Goal: Contribute content: Add original content to the website for others to see

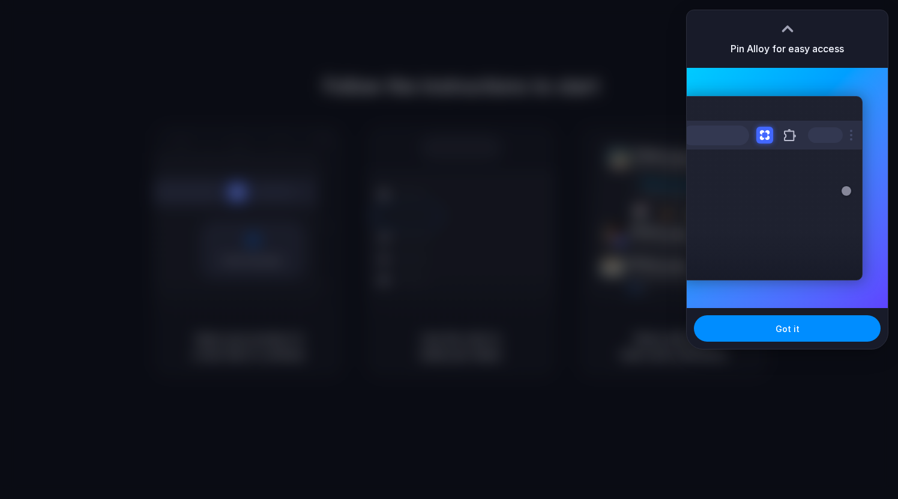
click at [792, 299] on div "Extensions Alloy · AI Prototyping for..." at bounding box center [786, 188] width 201 height 240
click at [793, 326] on span "Got it" at bounding box center [787, 328] width 24 height 13
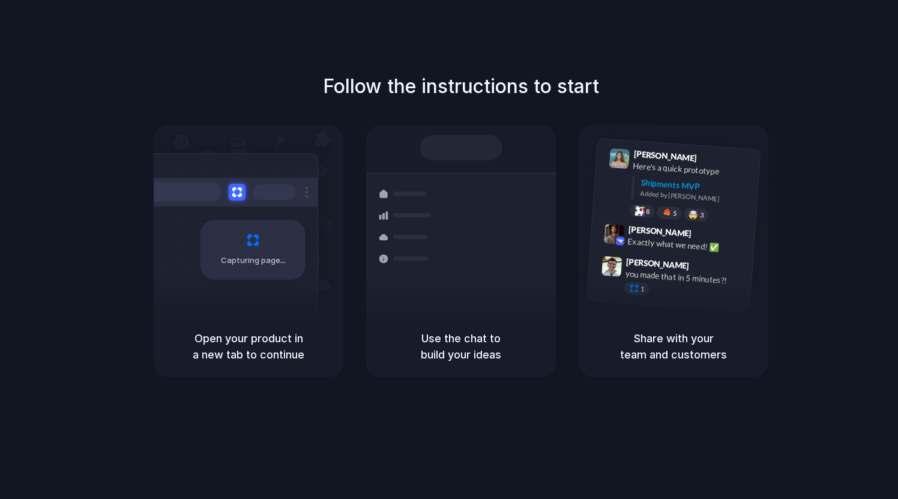
click at [449, 250] on div at bounding box center [449, 250] width 0 height 0
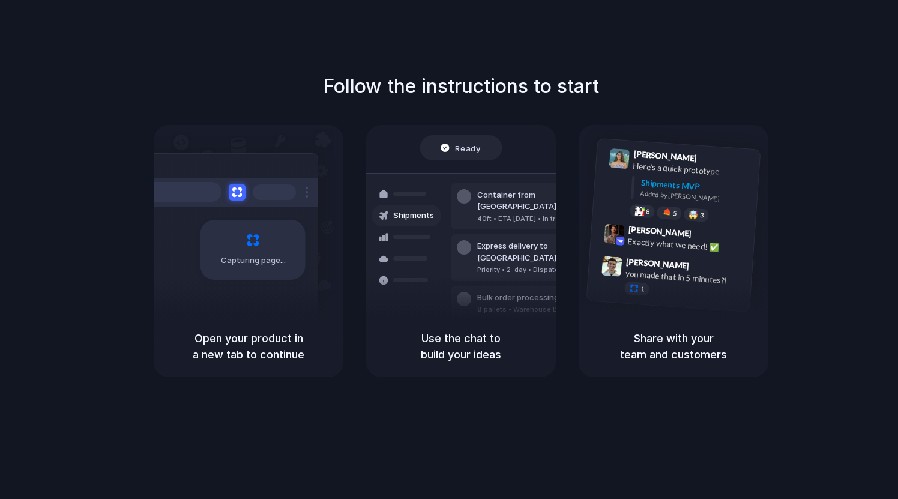
click at [449, 250] on div at bounding box center [449, 250] width 0 height 0
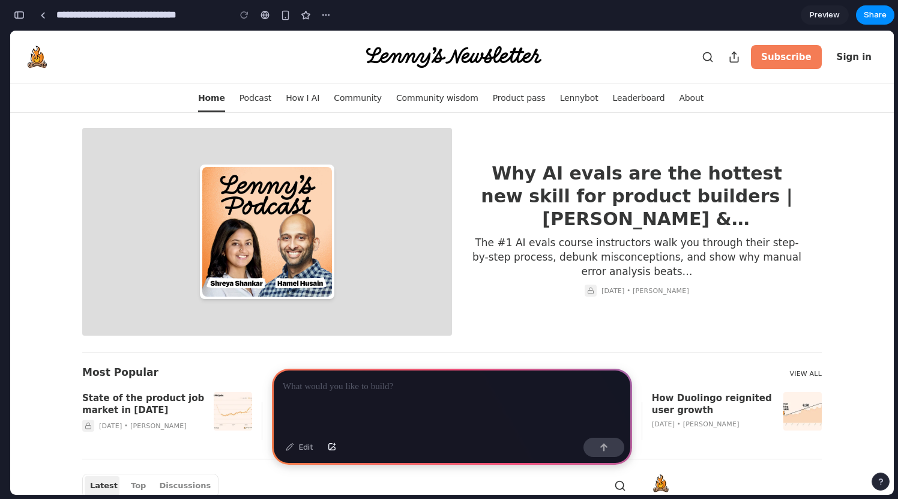
click at [315, 382] on p at bounding box center [452, 386] width 338 height 14
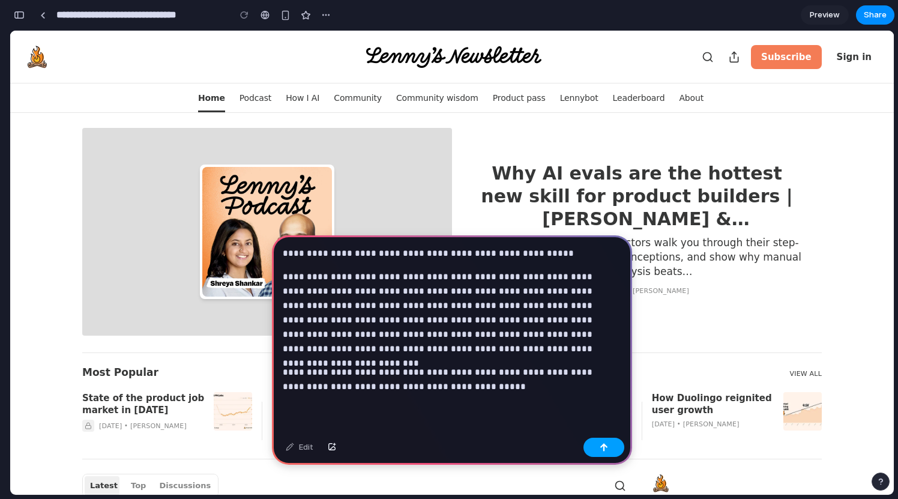
click at [601, 446] on div "button" at bounding box center [603, 447] width 8 height 8
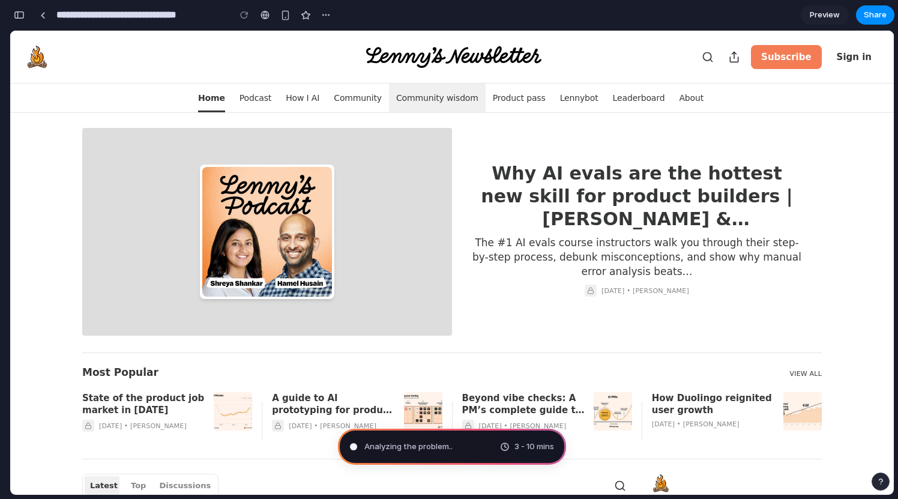
type input "**********"
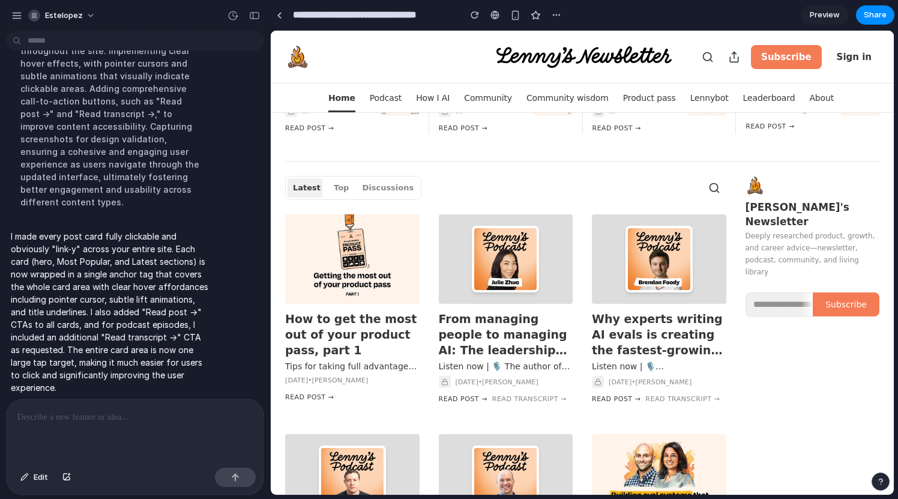
scroll to position [298, 0]
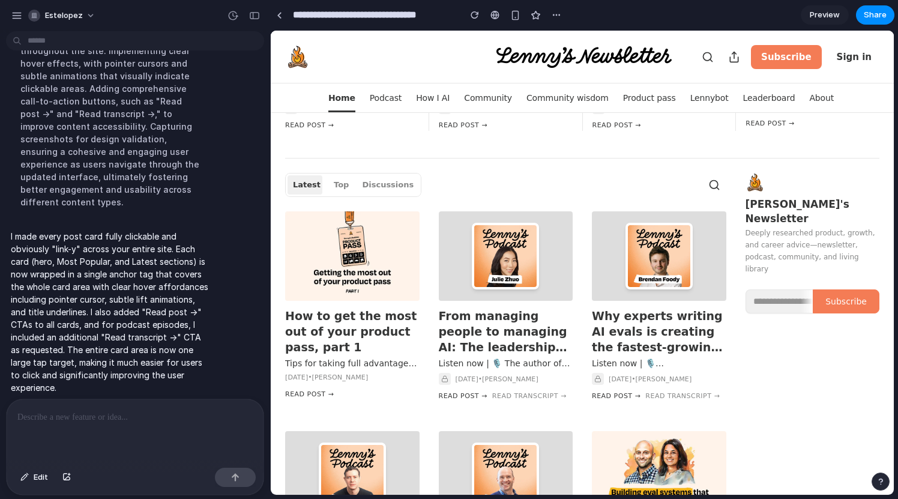
click at [178, 451] on div at bounding box center [135, 431] width 257 height 64
click at [154, 424] on div at bounding box center [135, 431] width 257 height 64
click at [139, 403] on div at bounding box center [135, 431] width 257 height 64
click at [122, 410] on p at bounding box center [134, 417] width 235 height 14
paste div
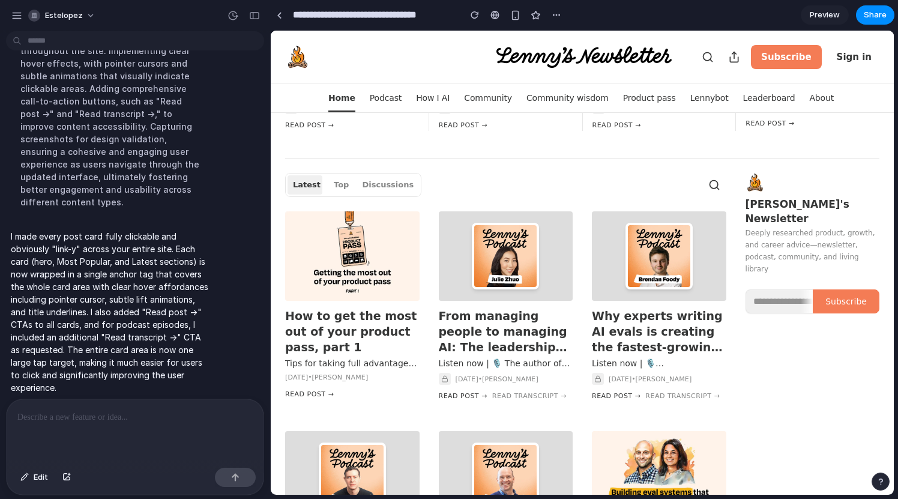
click at [122, 421] on div at bounding box center [135, 431] width 257 height 64
click at [53, 434] on div at bounding box center [135, 431] width 257 height 64
click at [102, 427] on div at bounding box center [135, 431] width 257 height 64
click at [37, 476] on span "Edit" at bounding box center [41, 477] width 14 height 12
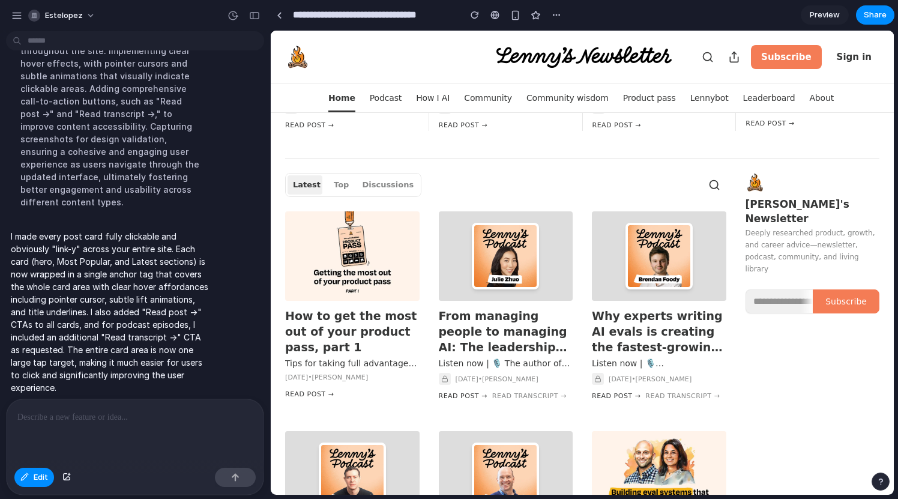
click at [61, 418] on p at bounding box center [132, 417] width 230 height 14
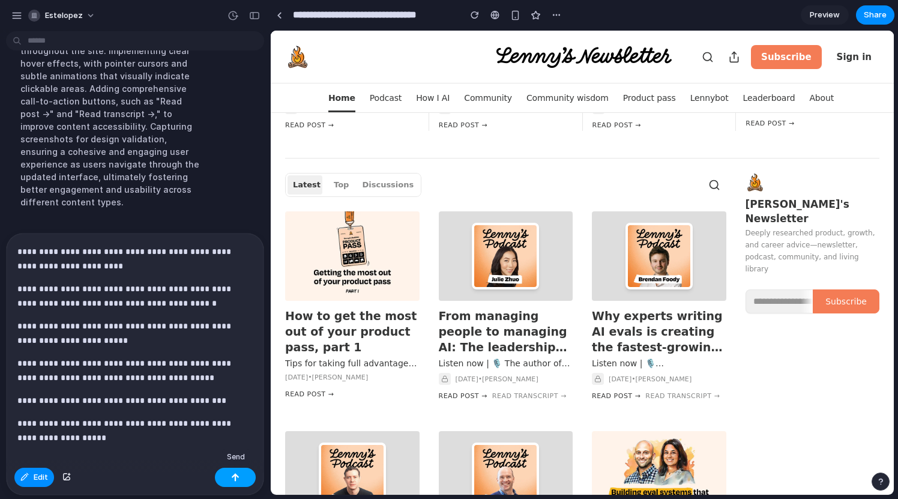
click at [225, 478] on button "button" at bounding box center [235, 476] width 41 height 19
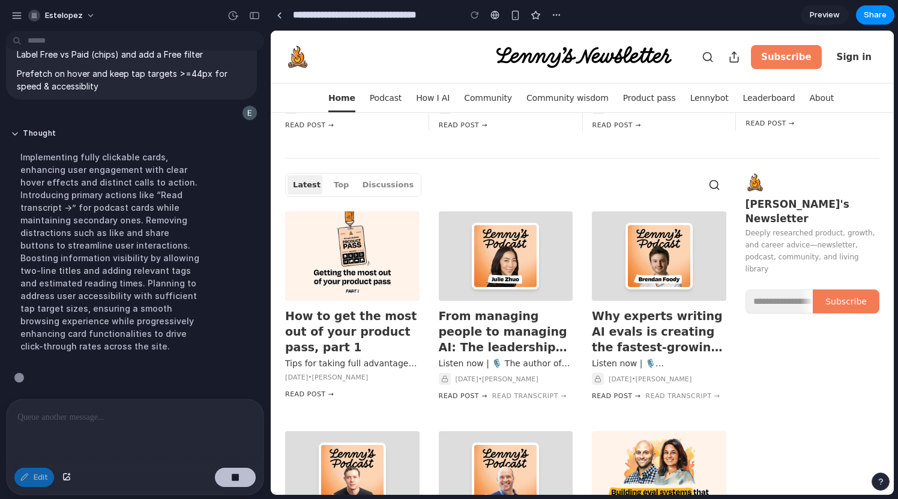
scroll to position [590, 0]
click at [95, 410] on p at bounding box center [132, 417] width 230 height 14
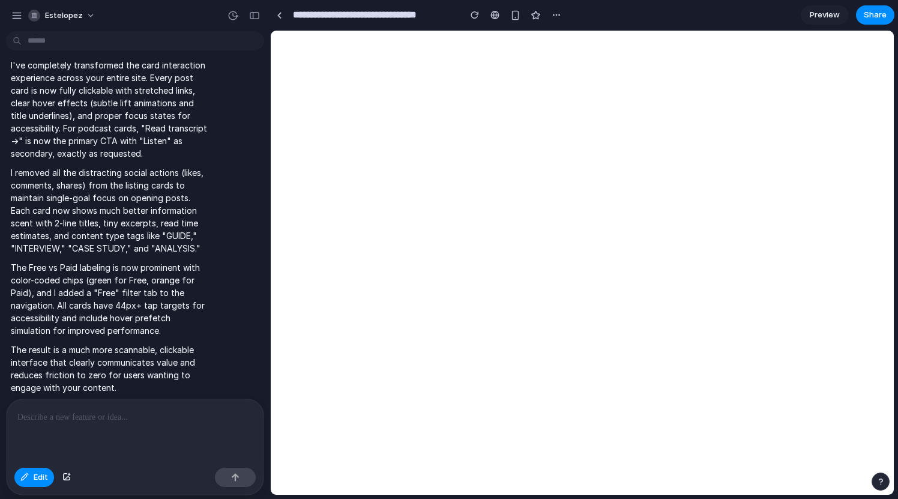
scroll to position [0, 0]
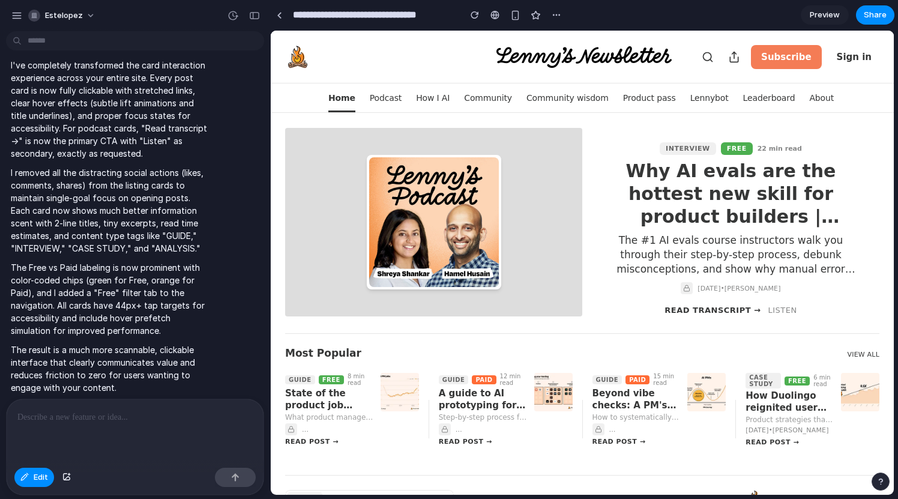
drag, startPoint x: 891, startPoint y: 97, endPoint x: 883, endPoint y: 288, distance: 191.0
click at [886, 289] on div at bounding box center [582, 262] width 622 height 463
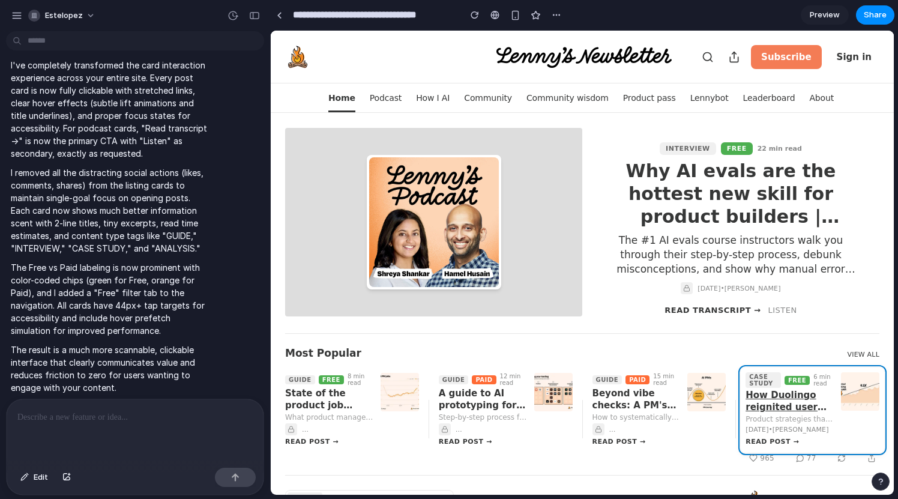
click at [797, 388] on div "CASE STUDY FREE 6 min read How Duolingo reignited user growth Product strategie…" at bounding box center [789, 398] width 88 height 52
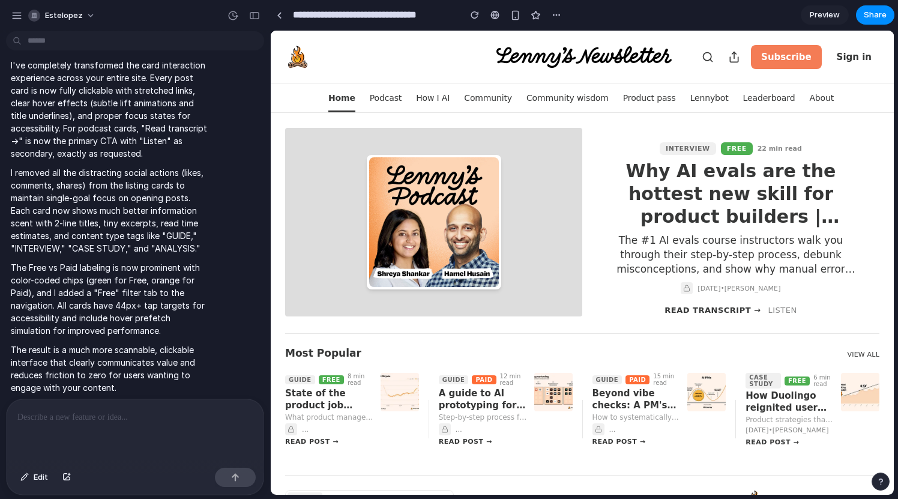
click at [826, 14] on span "Preview" at bounding box center [824, 15] width 30 height 12
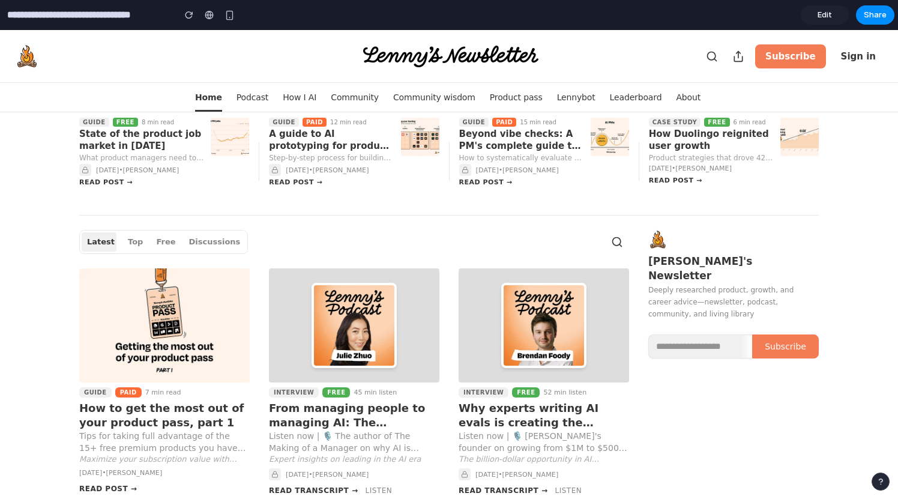
scroll to position [286, 0]
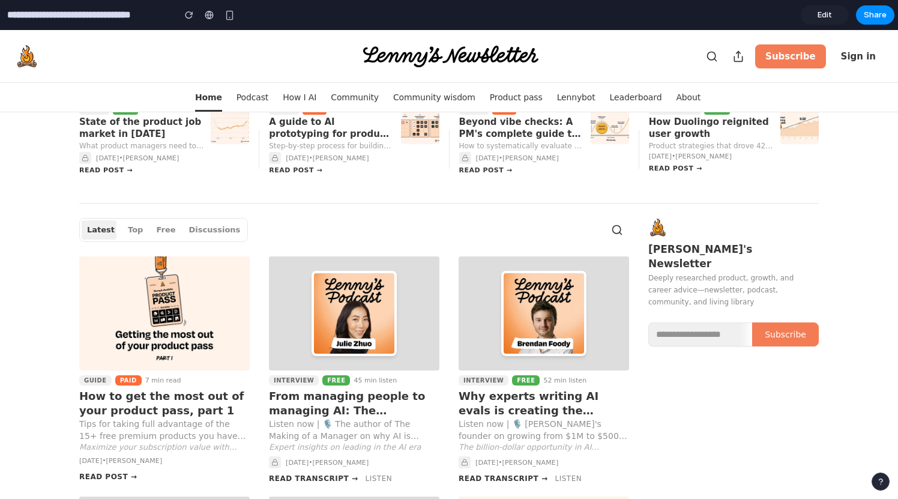
click at [818, 13] on span "Edit" at bounding box center [824, 15] width 14 height 12
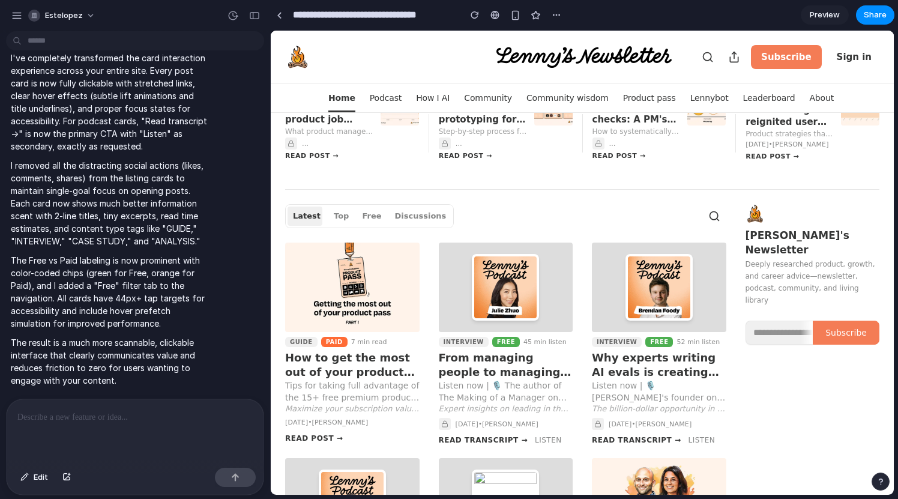
click at [98, 439] on div at bounding box center [135, 431] width 257 height 64
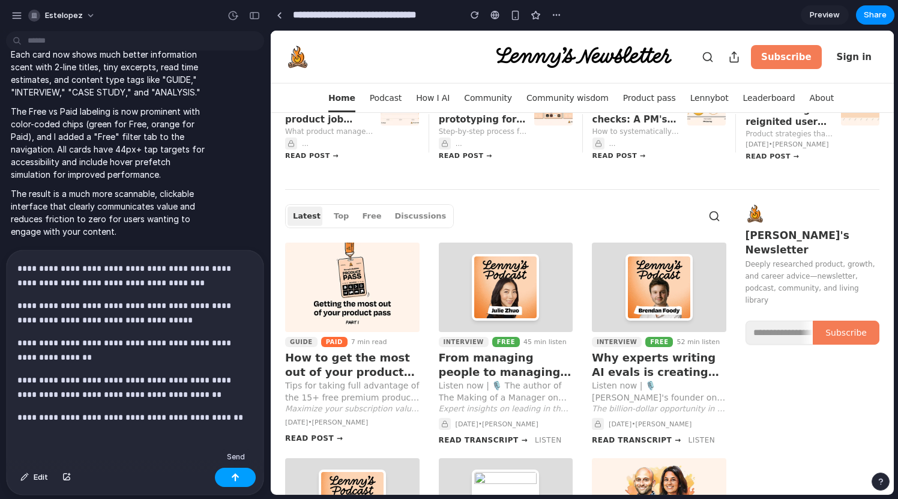
click at [229, 481] on button "button" at bounding box center [235, 476] width 41 height 19
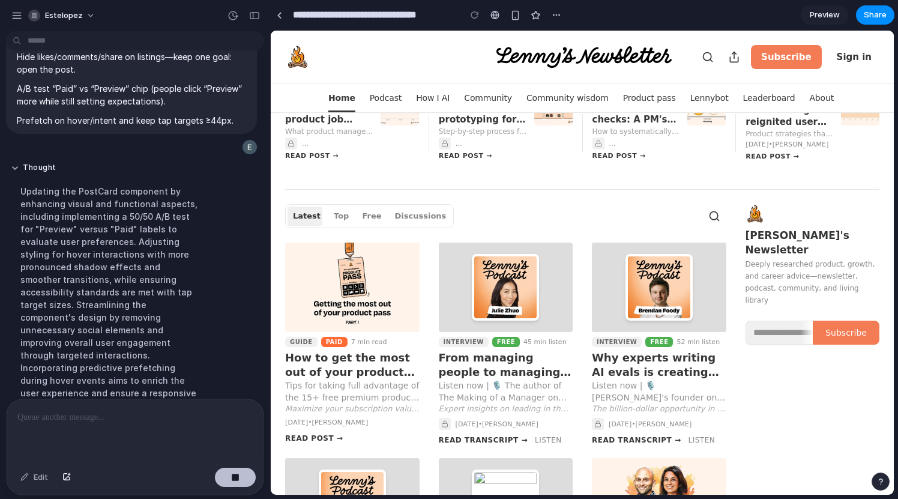
scroll to position [1150, 0]
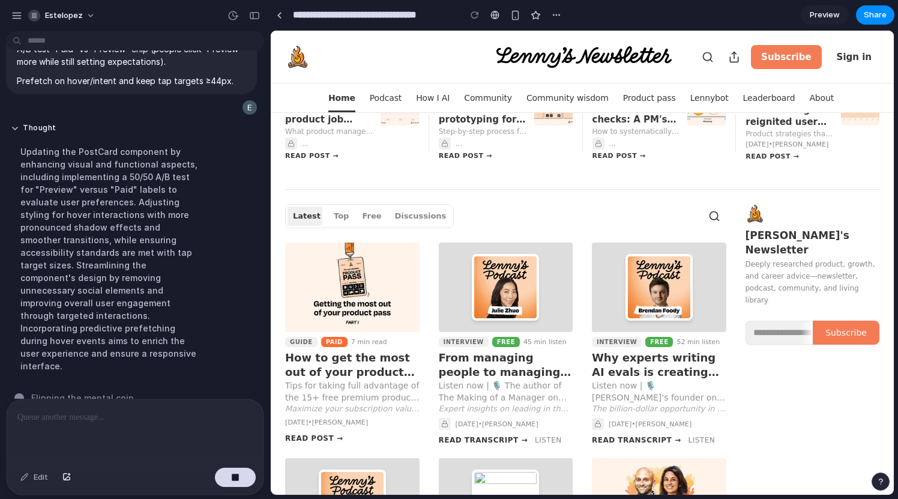
click at [356, 212] on button "Free" at bounding box center [371, 215] width 30 height 19
click at [329, 214] on button "Top" at bounding box center [341, 215] width 26 height 19
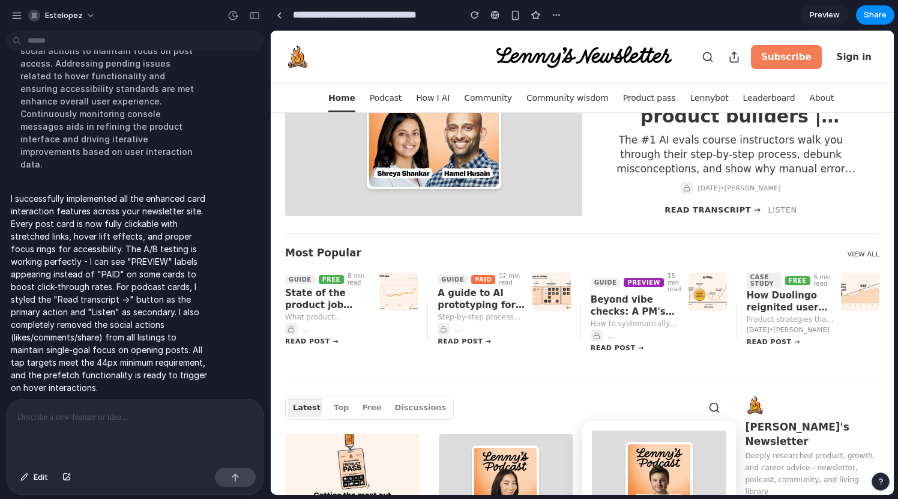
scroll to position [0, 0]
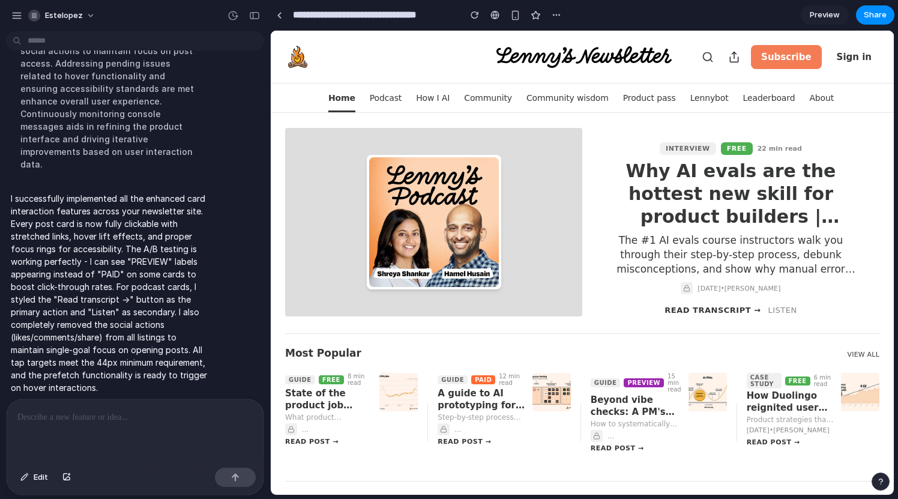
click at [205, 415] on p at bounding box center [132, 417] width 230 height 14
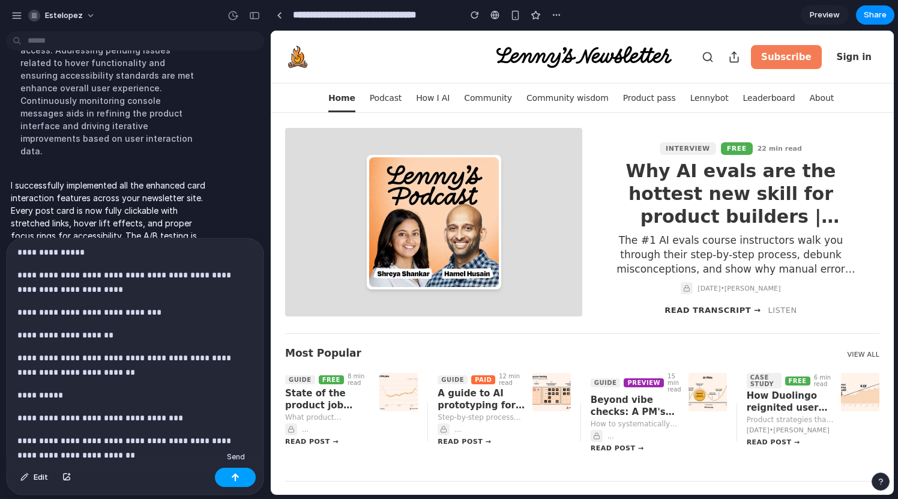
click at [248, 479] on button "button" at bounding box center [235, 476] width 41 height 19
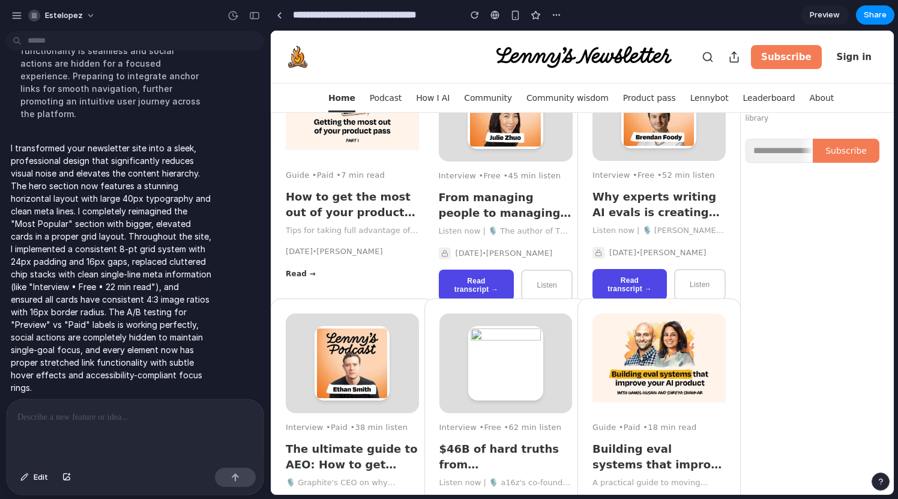
scroll to position [905, 0]
